Goal: Navigation & Orientation: Understand site structure

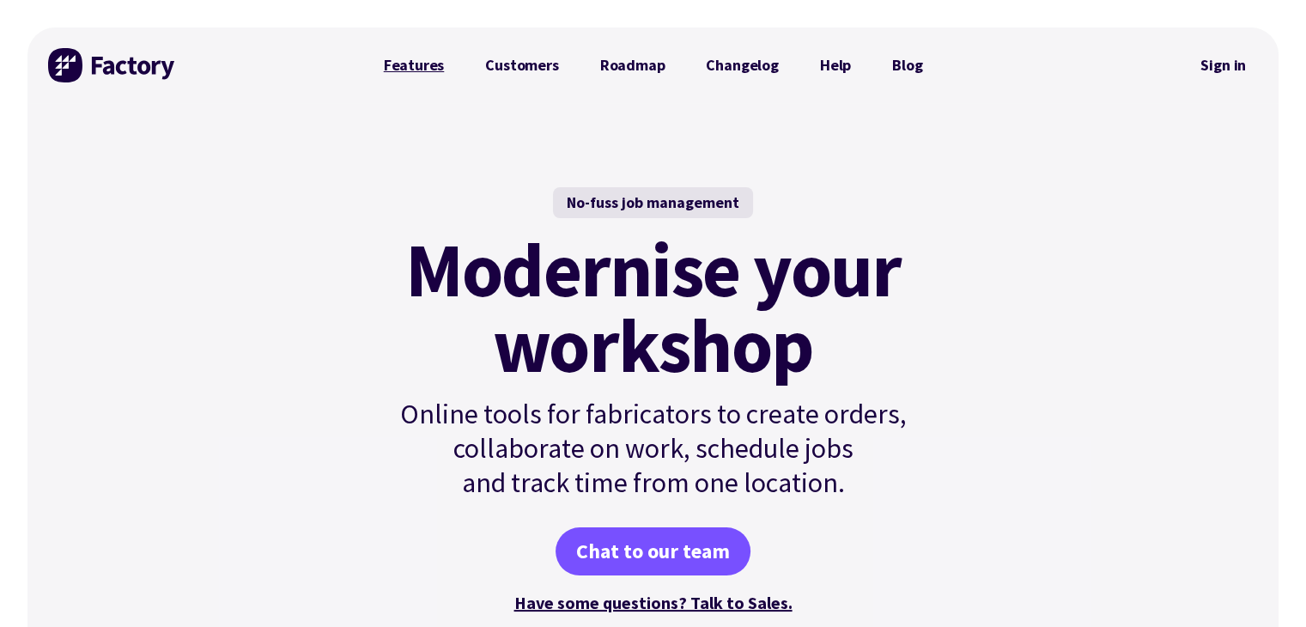
click at [432, 63] on link "Features" at bounding box center [414, 65] width 102 height 34
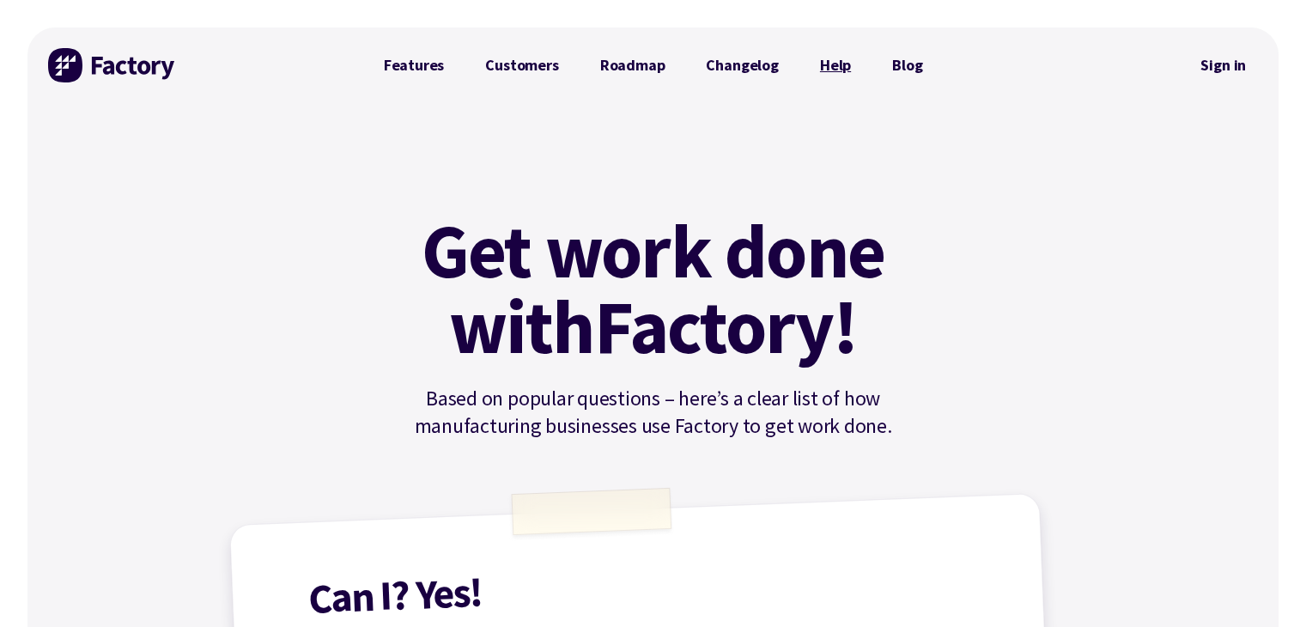
click at [828, 69] on link "Help" at bounding box center [835, 65] width 72 height 34
click at [536, 72] on link "Customers" at bounding box center [522, 65] width 114 height 34
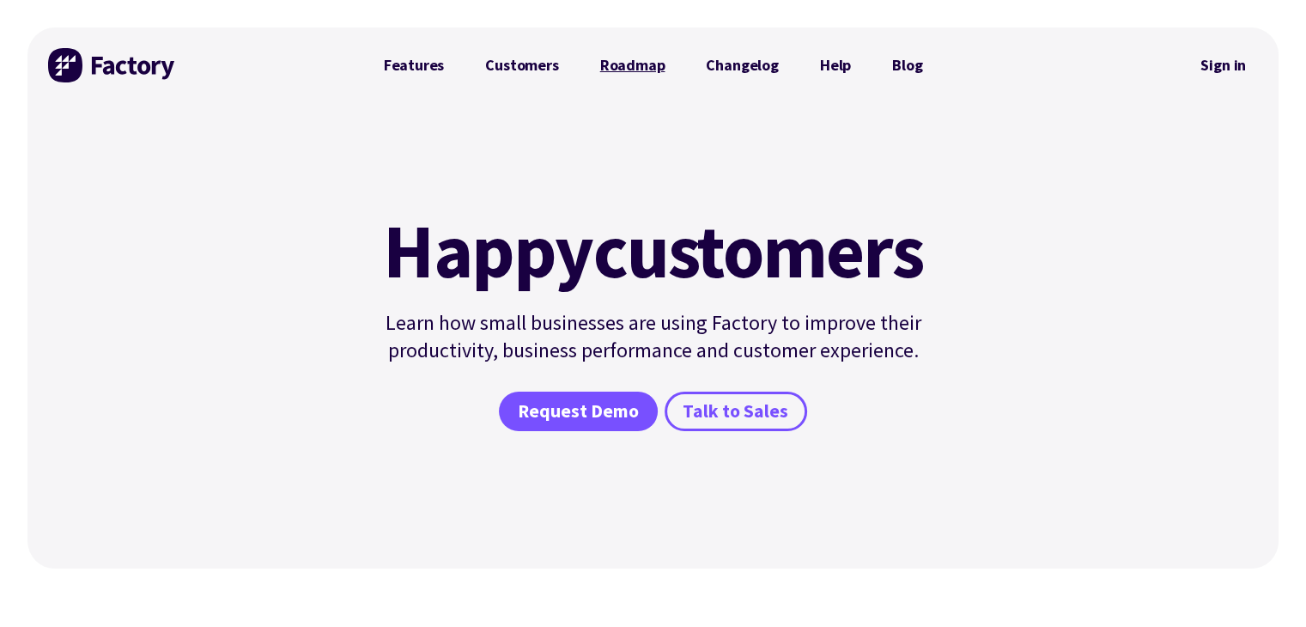
click at [645, 58] on link "Roadmap" at bounding box center [633, 65] width 106 height 34
